Goal: Information Seeking & Learning: Learn about a topic

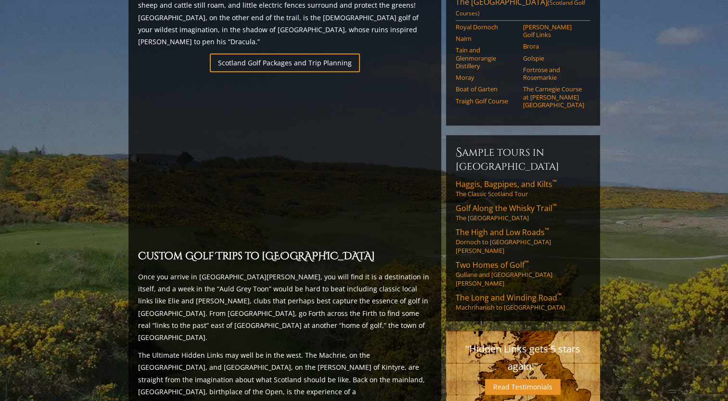
scroll to position [674, 0]
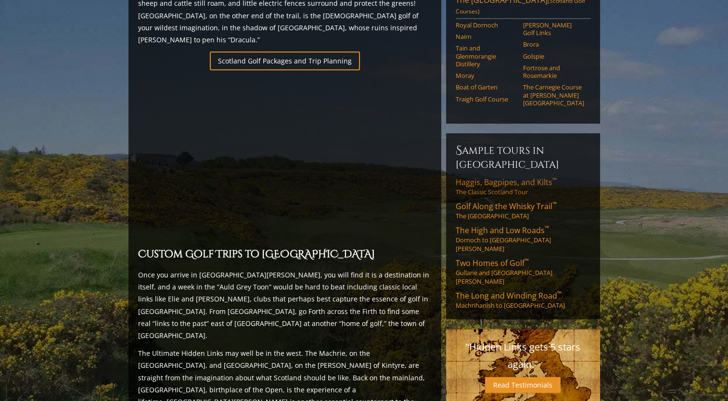
click at [490, 177] on link "Haggis, Bagpipes, and Kilts ™ The Classic Scotland Tour" at bounding box center [523, 186] width 135 height 19
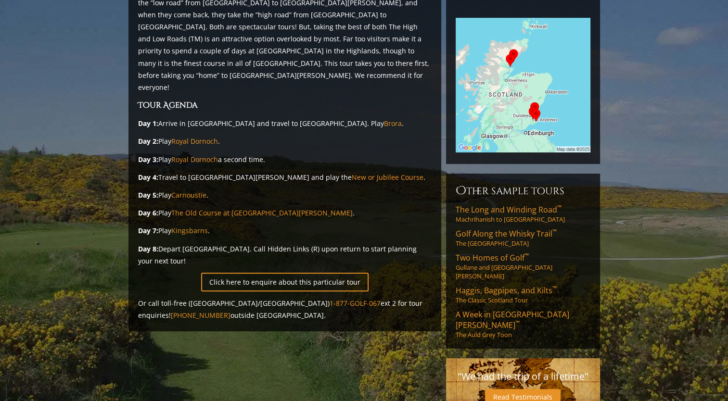
scroll to position [196, 0]
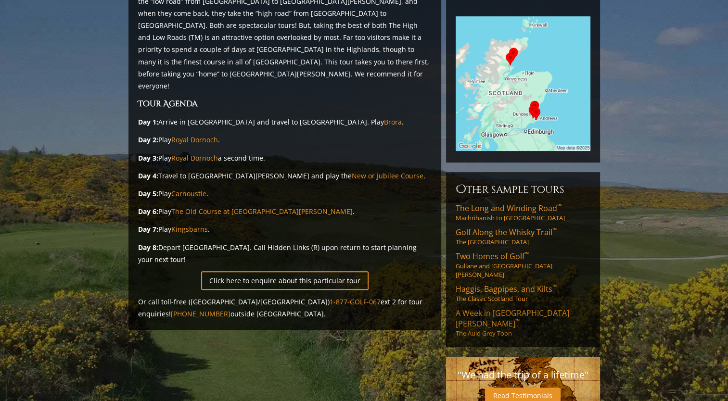
click at [497, 308] on span "A Week in St. Andrews ™" at bounding box center [513, 318] width 114 height 21
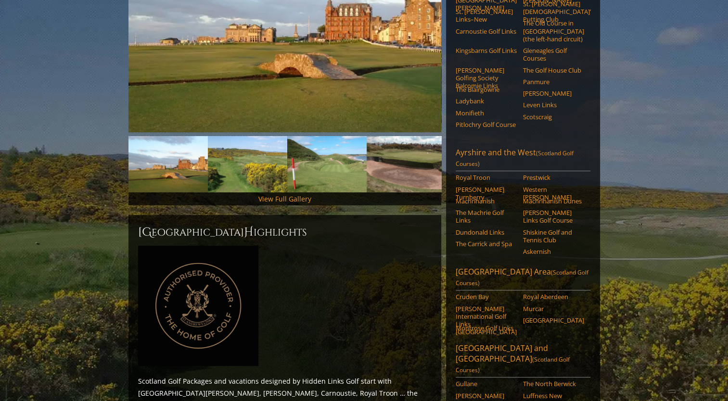
scroll to position [211, 0]
click at [548, 293] on link "Royal Aberdeen" at bounding box center [553, 297] width 61 height 8
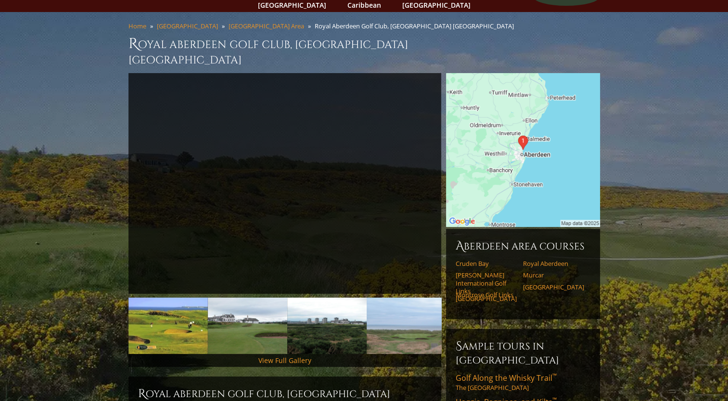
scroll to position [62, 0]
